Goal: Task Accomplishment & Management: Manage account settings

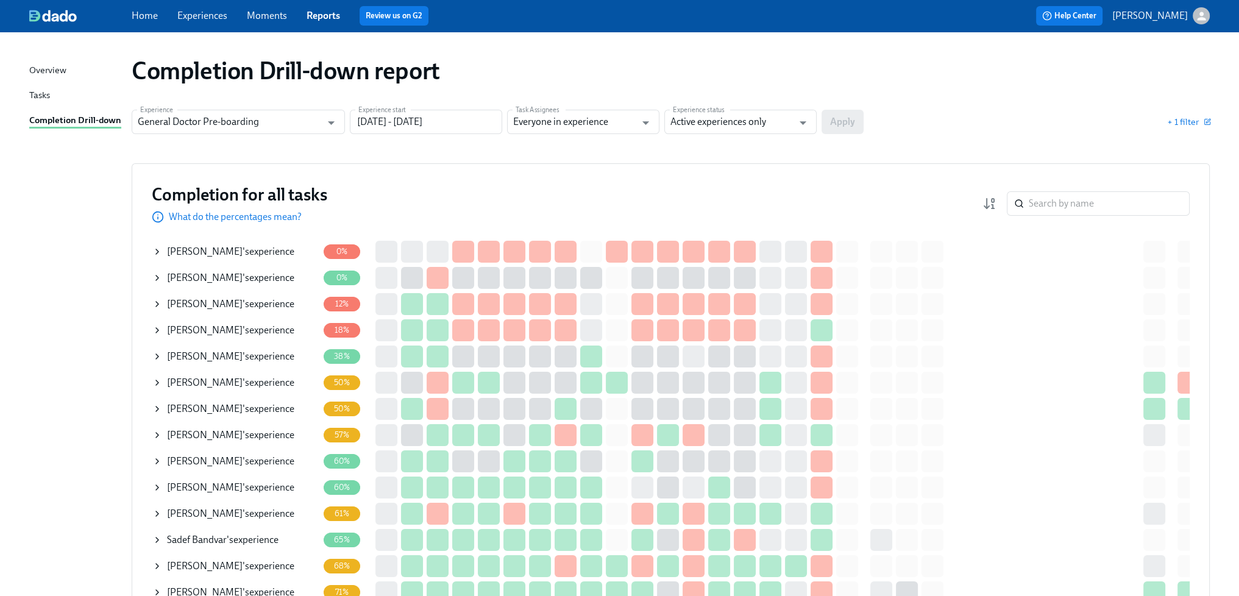
click at [207, 13] on link "Experiences" at bounding box center [202, 16] width 50 height 12
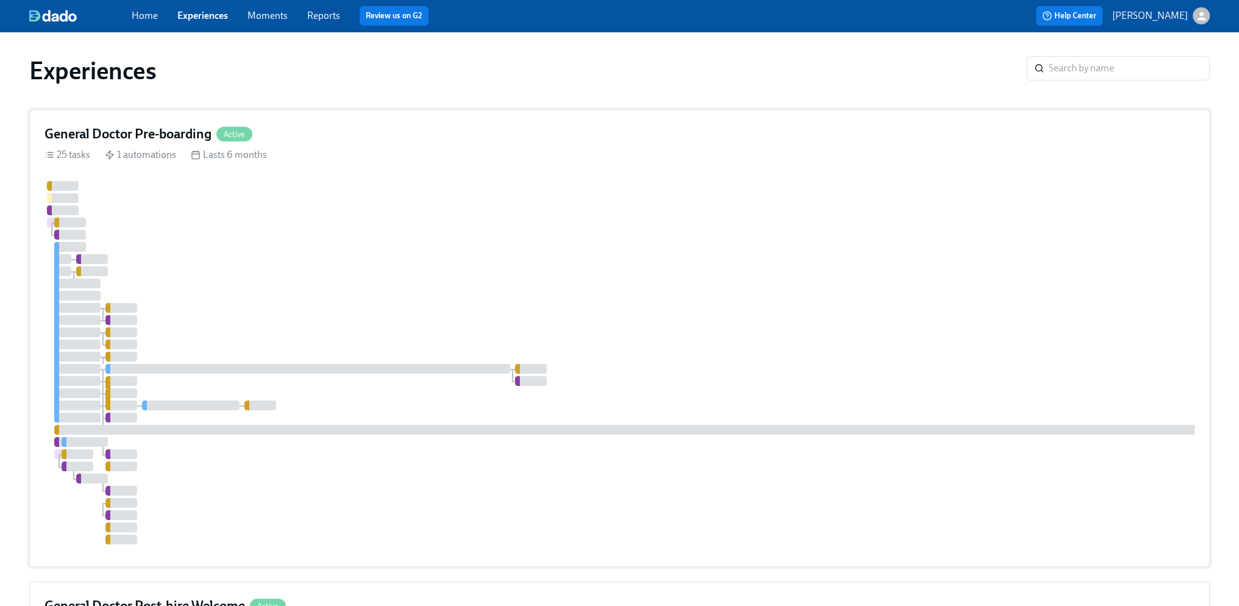
click at [388, 274] on div at bounding box center [735, 362] width 1382 height 363
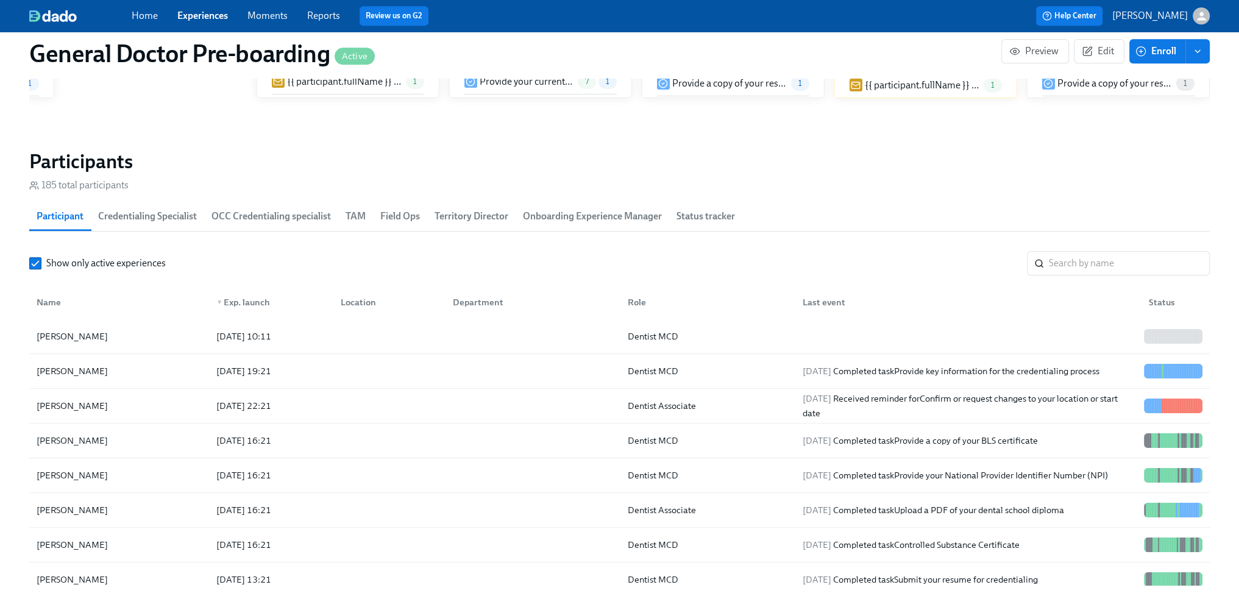
click at [63, 413] on div "[PERSON_NAME]" at bounding box center [72, 405] width 81 height 15
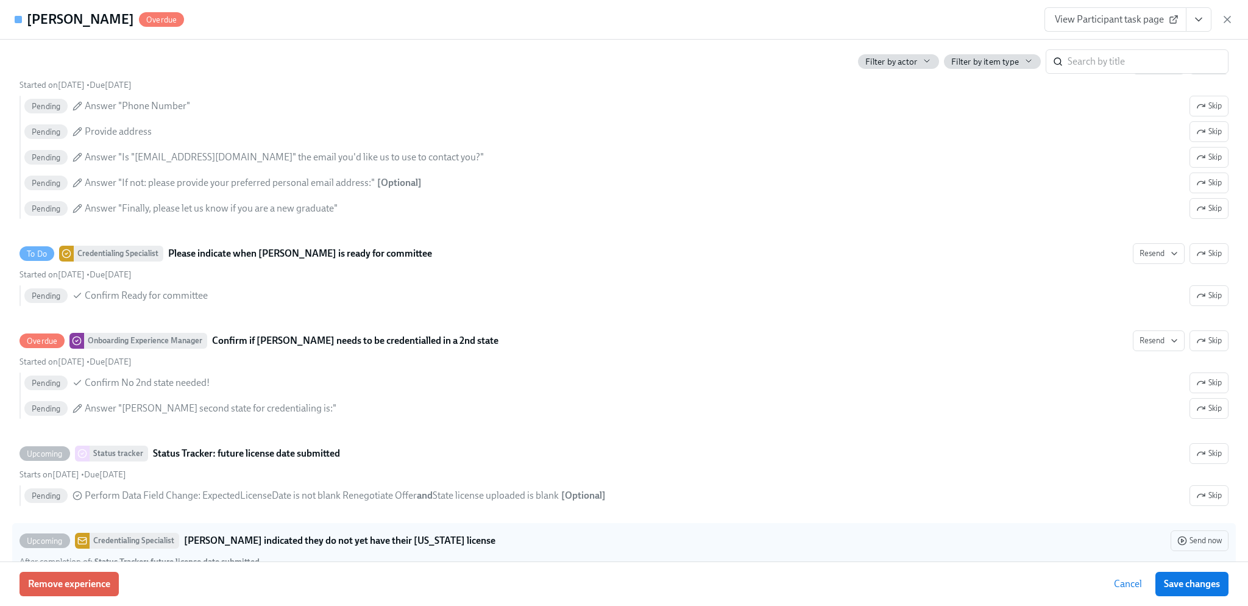
scroll to position [3655, 0]
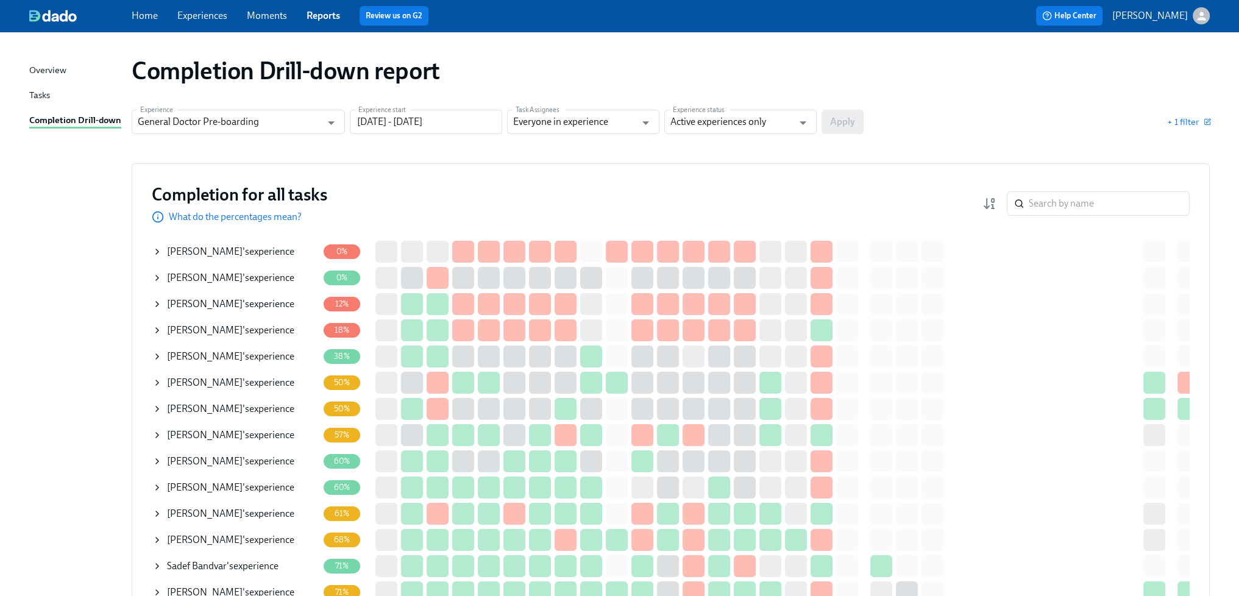
click at [239, 568] on div "[PERSON_NAME] 's experience" at bounding box center [222, 565] width 111 height 13
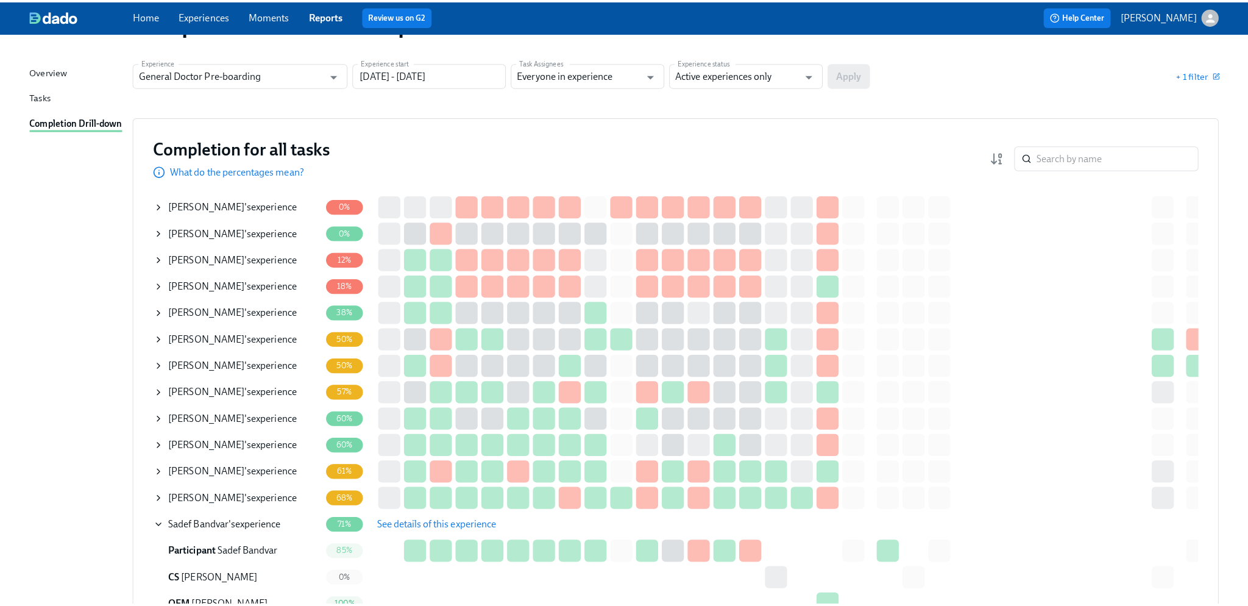
scroll to position [122, 0]
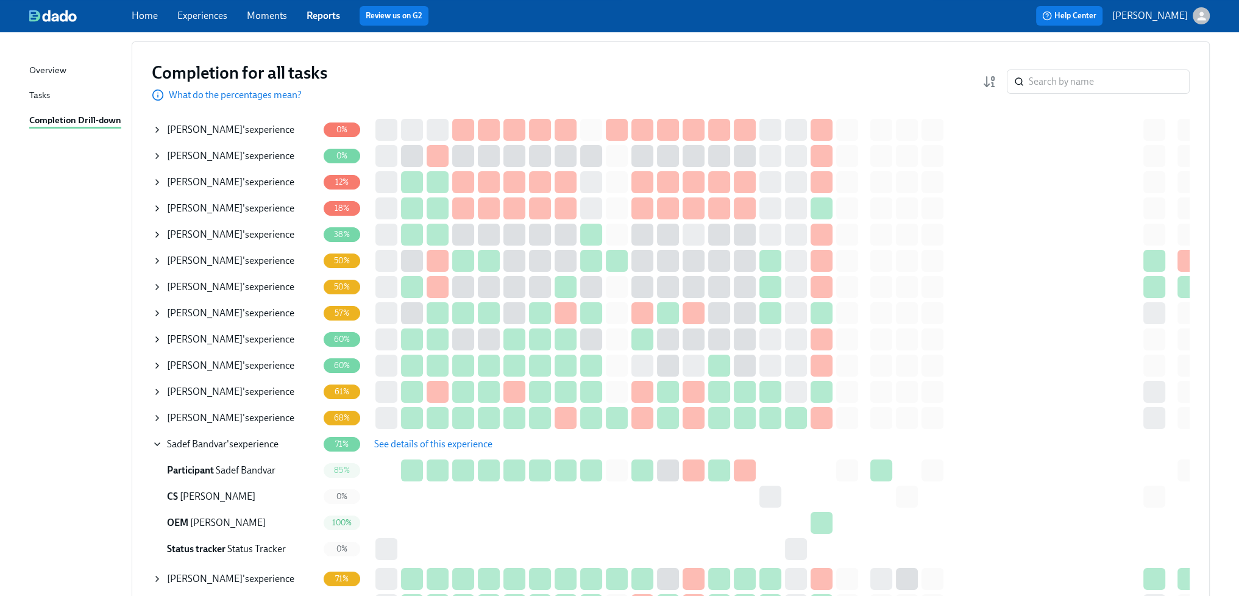
click at [419, 441] on span "See details of this experience" at bounding box center [433, 444] width 118 height 12
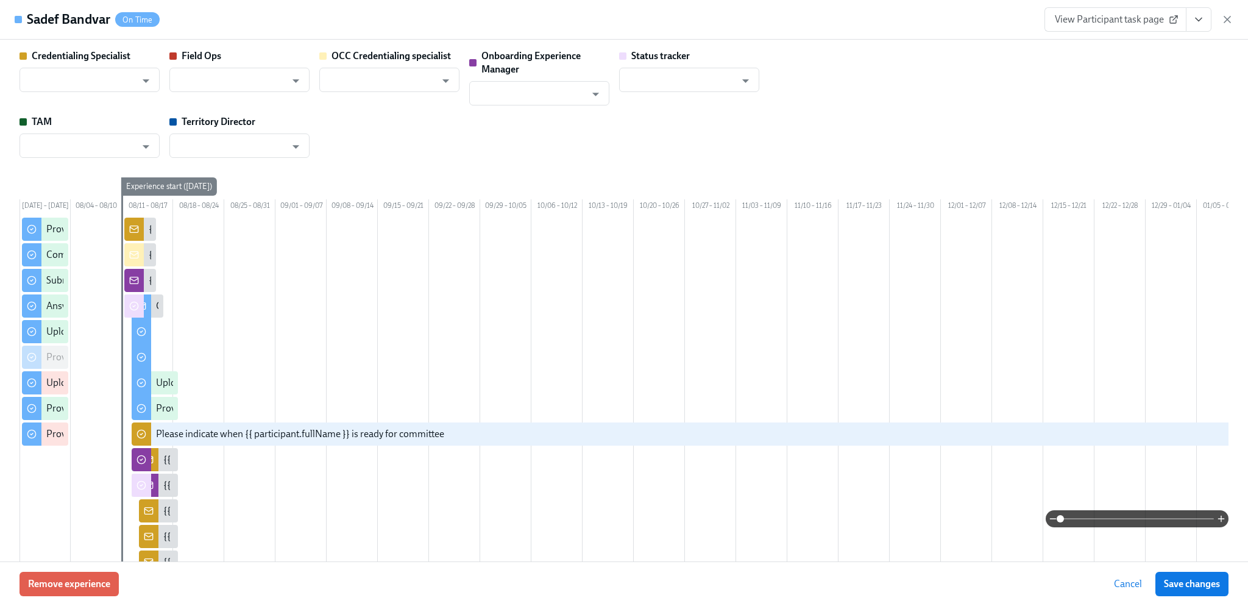
type input "[PERSON_NAME]"
type input "Status Tracker"
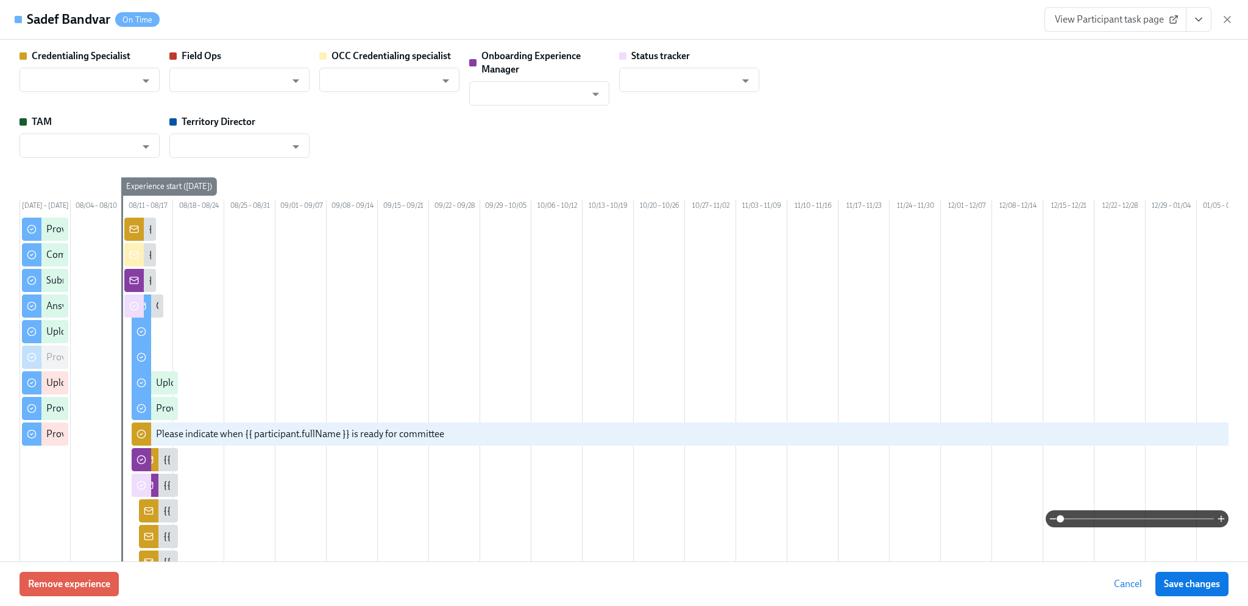
type input "[PERSON_NAME]"
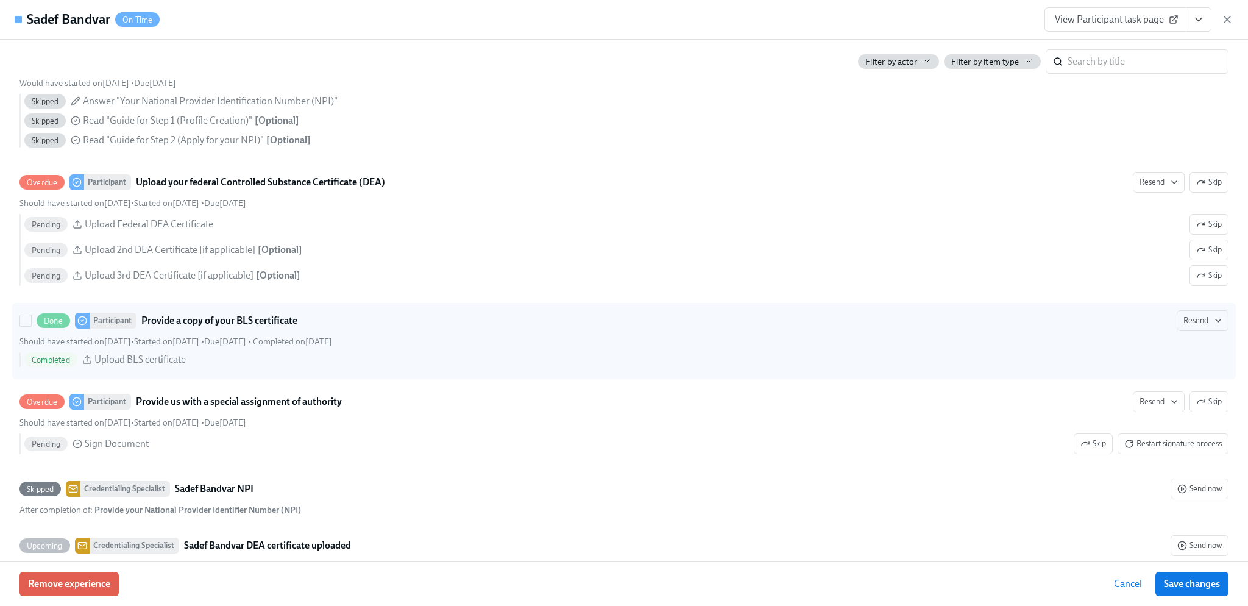
scroll to position [1584, 0]
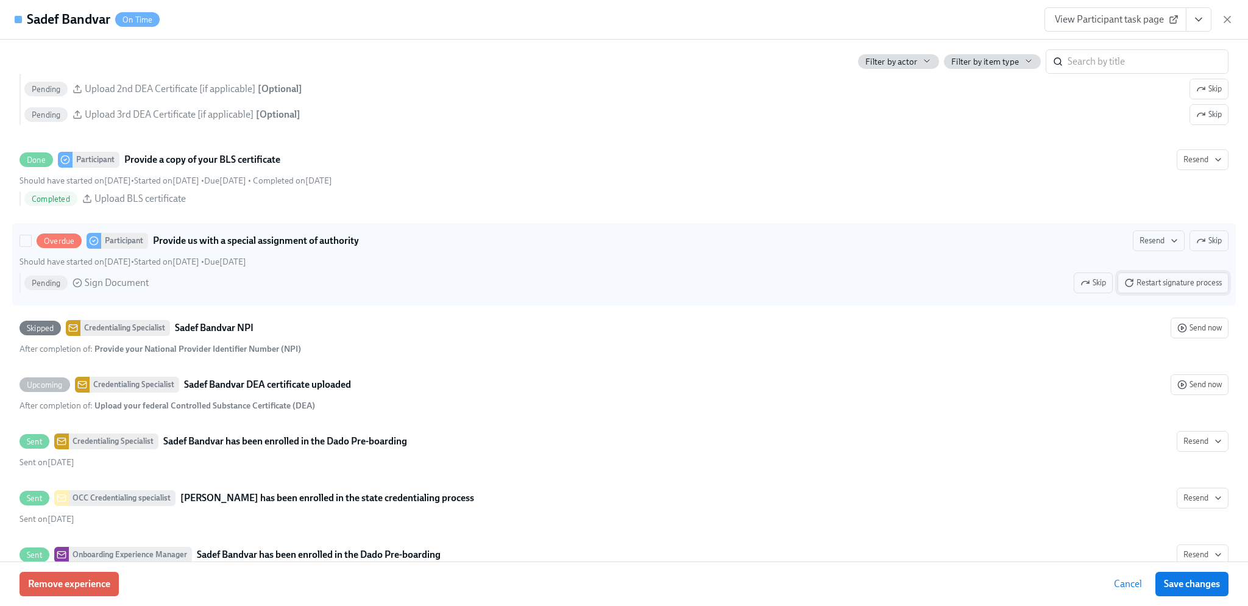
click at [1172, 289] on span "Restart signature process" at bounding box center [1172, 283] width 97 height 12
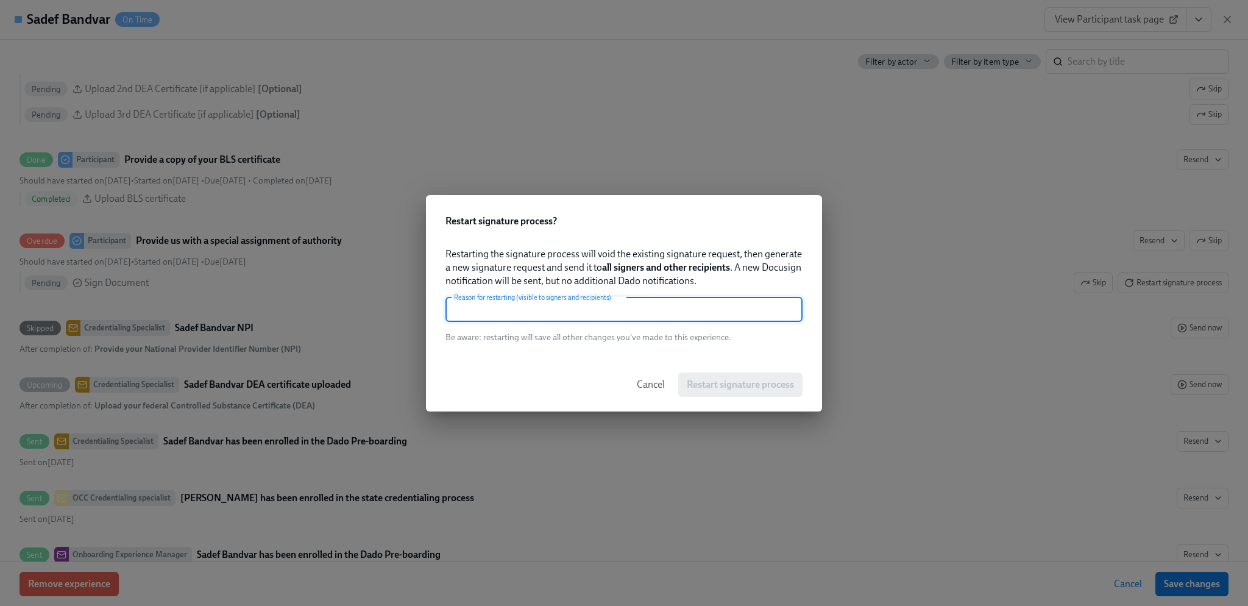
click at [628, 318] on input "text" at bounding box center [623, 309] width 357 height 24
type input "Resend"
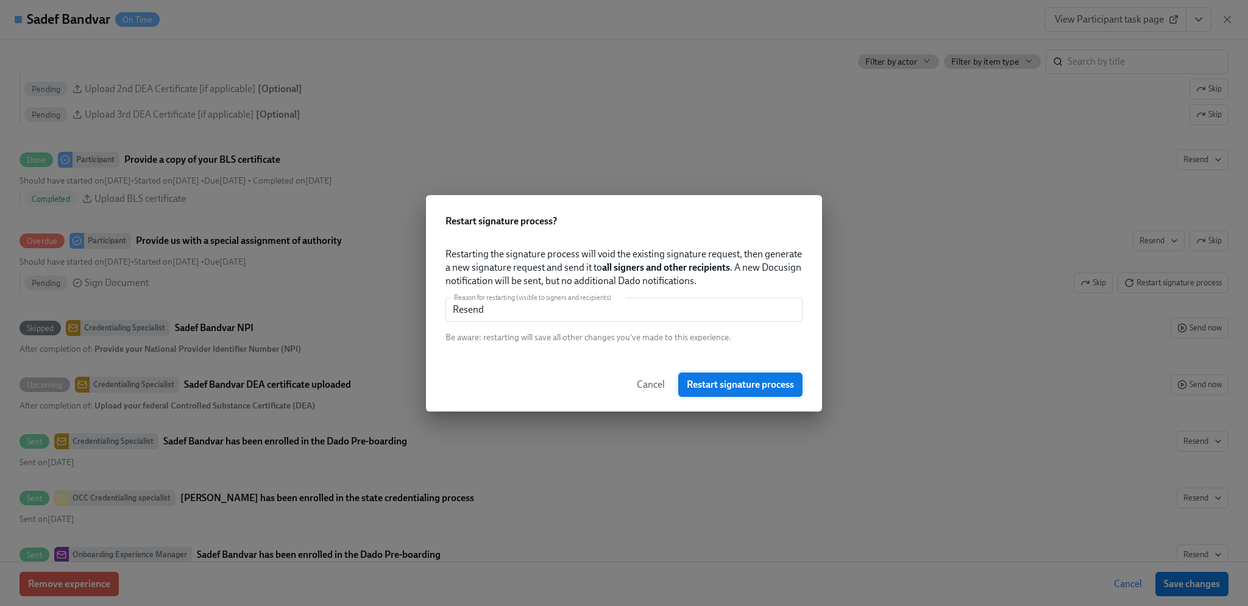
click at [767, 387] on button "Restart signature process" at bounding box center [740, 384] width 124 height 24
